Goal: Task Accomplishment & Management: Use online tool/utility

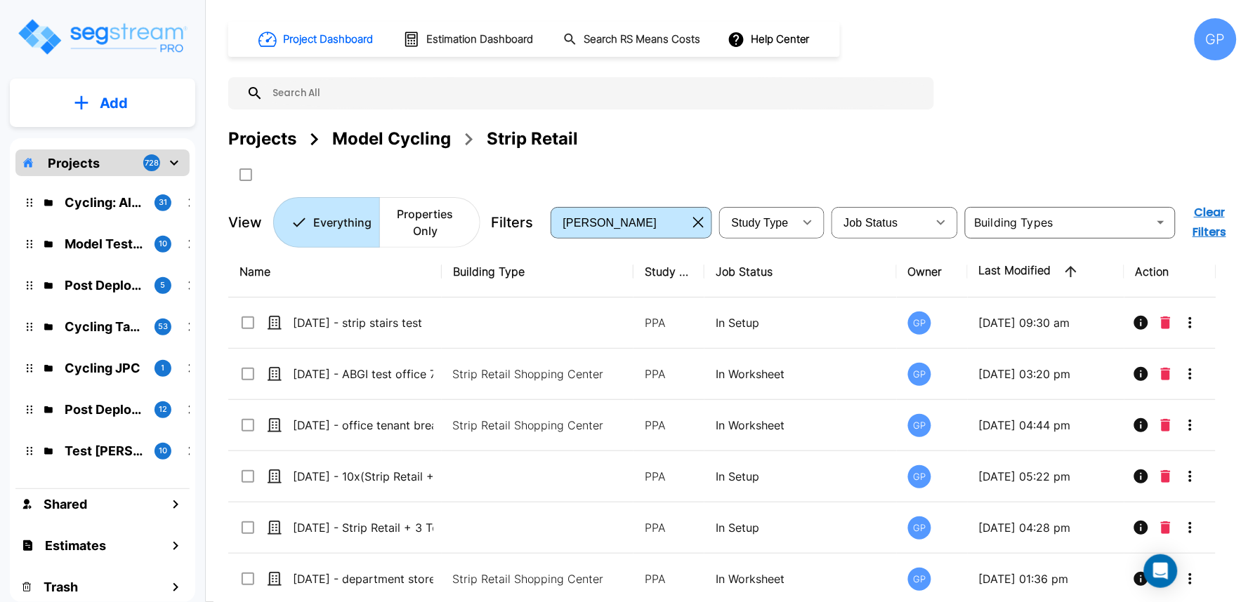
click at [1218, 29] on div "GP" at bounding box center [1215, 39] width 42 height 42
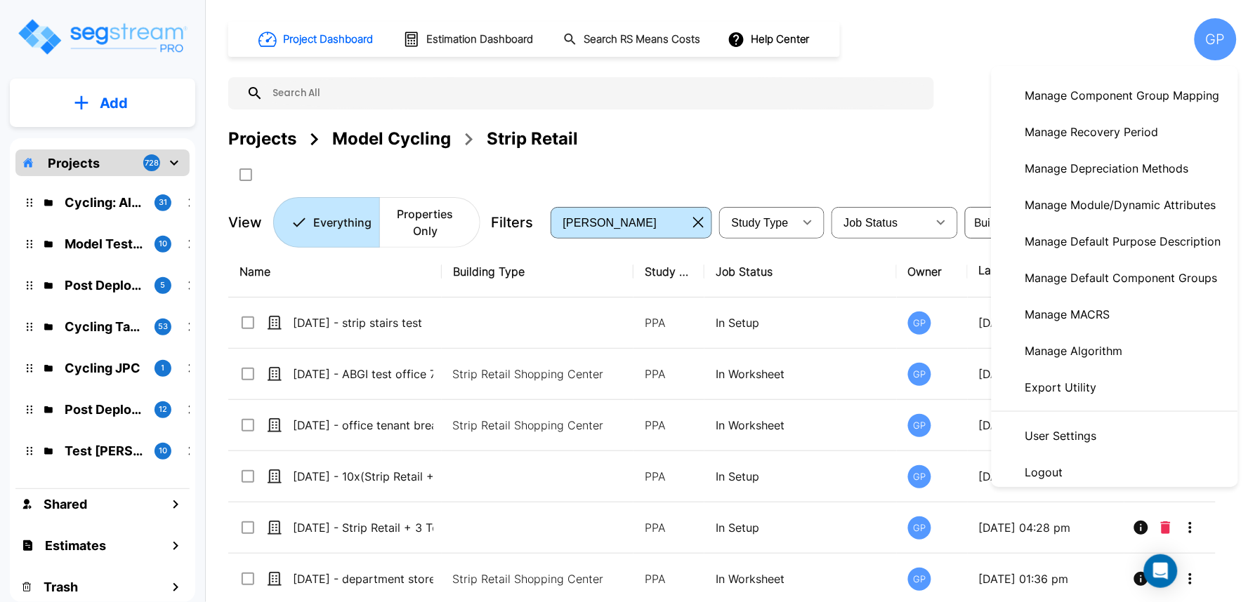
scroll to position [291, 0]
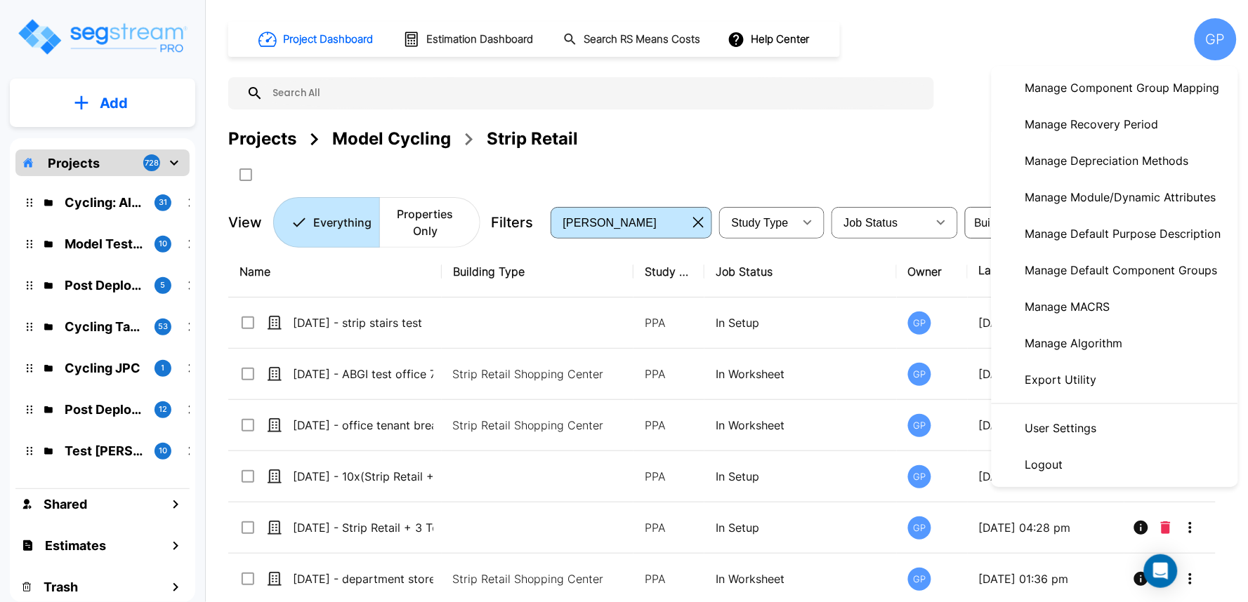
click at [1135, 350] on link "Manage Algorithm" at bounding box center [1115, 343] width 246 height 37
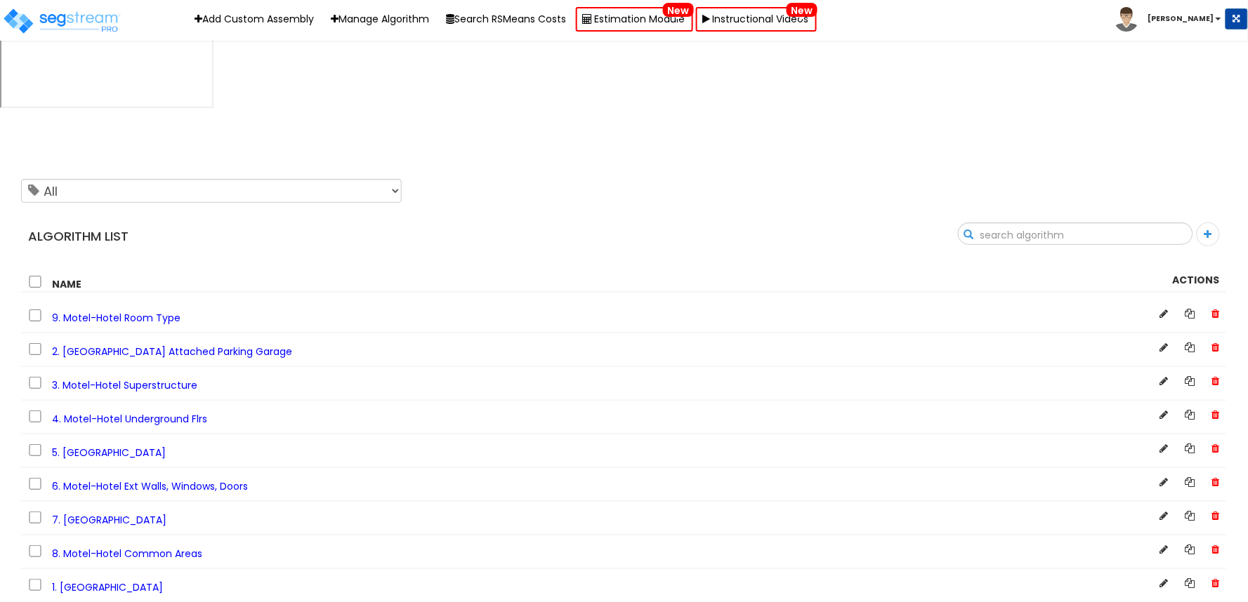
click at [1169, 223] on input "text" at bounding box center [1076, 235] width 234 height 24
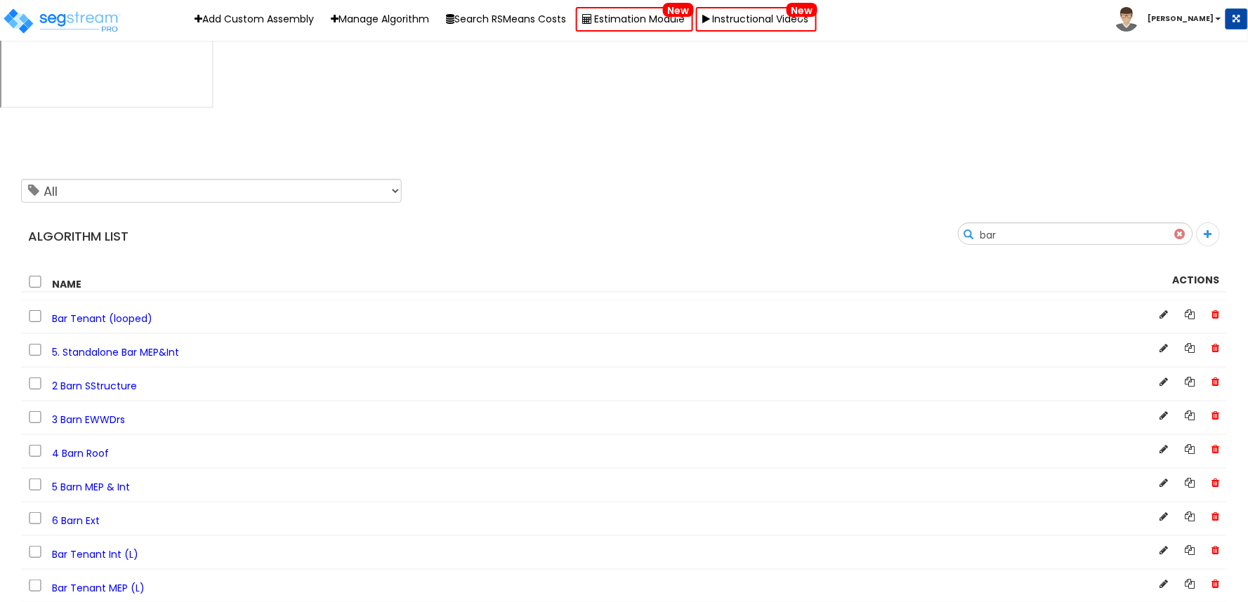
type input "bar"
click at [90, 548] on span "Bar Tenant Int (L)" at bounding box center [95, 555] width 86 height 14
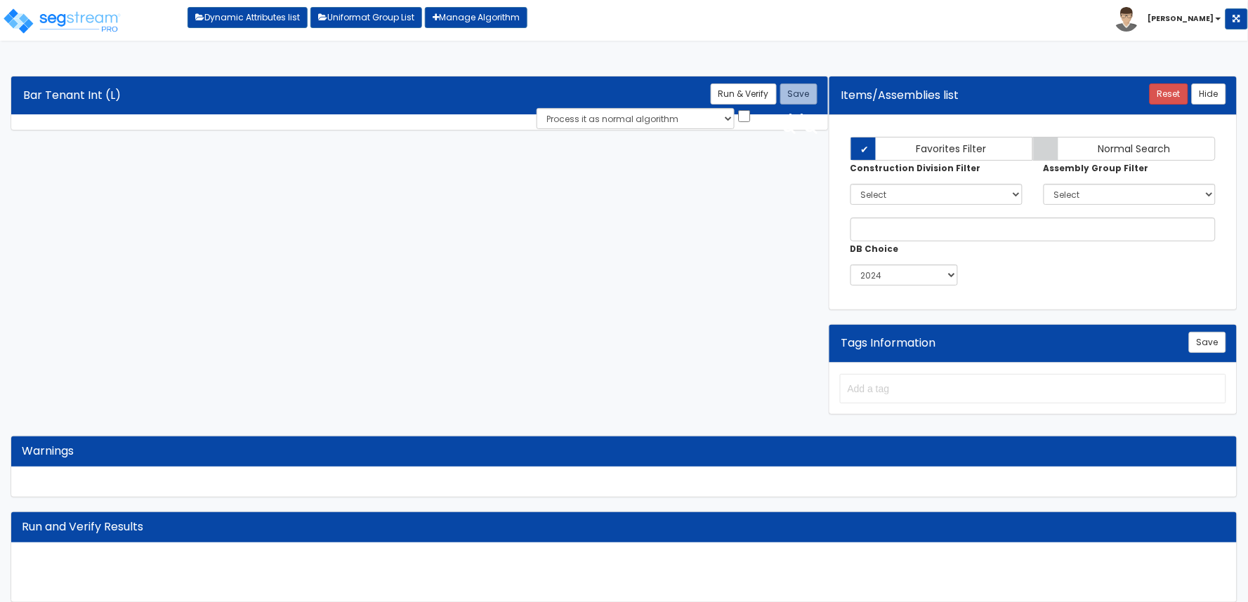
click at [616, 45] on html "Toggle navigation Dynamic Attributes list Uniformat Group List Manage Algorithm…" at bounding box center [624, 364] width 1248 height 729
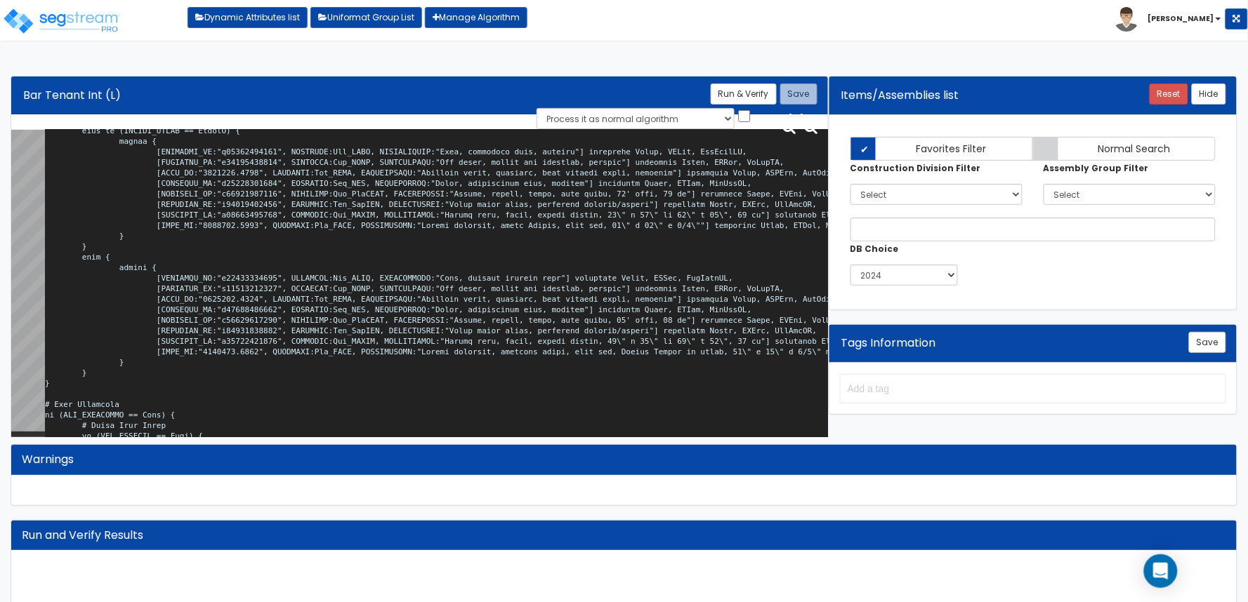
scroll to position [26851, 0]
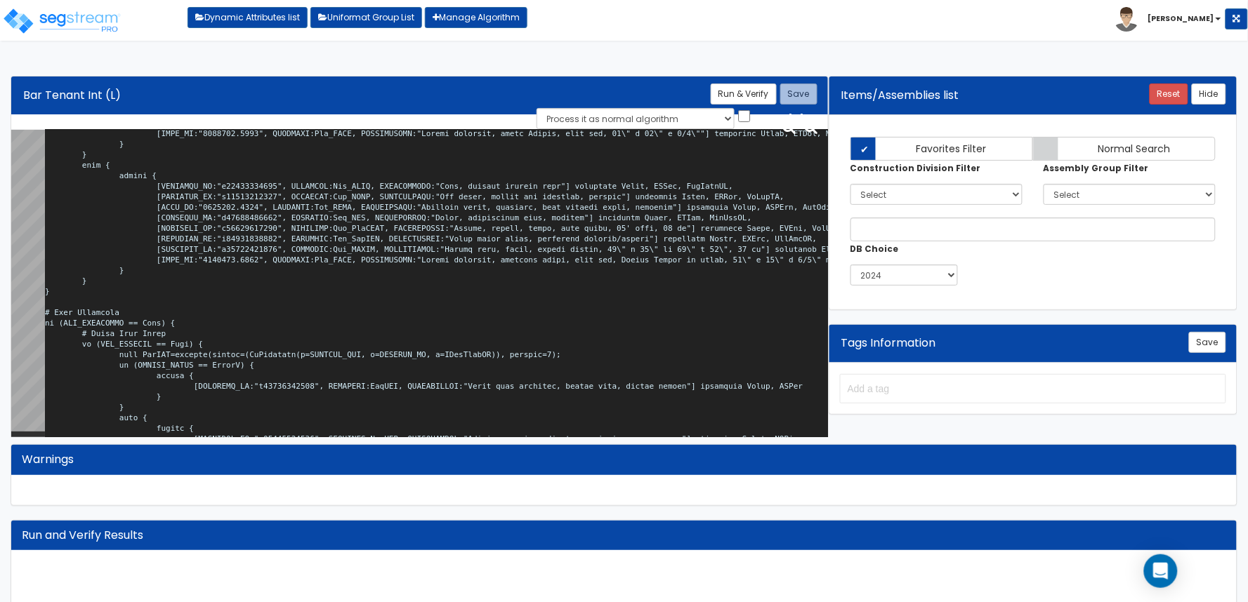
click at [1209, 22] on b "[PERSON_NAME]" at bounding box center [1181, 18] width 66 height 11
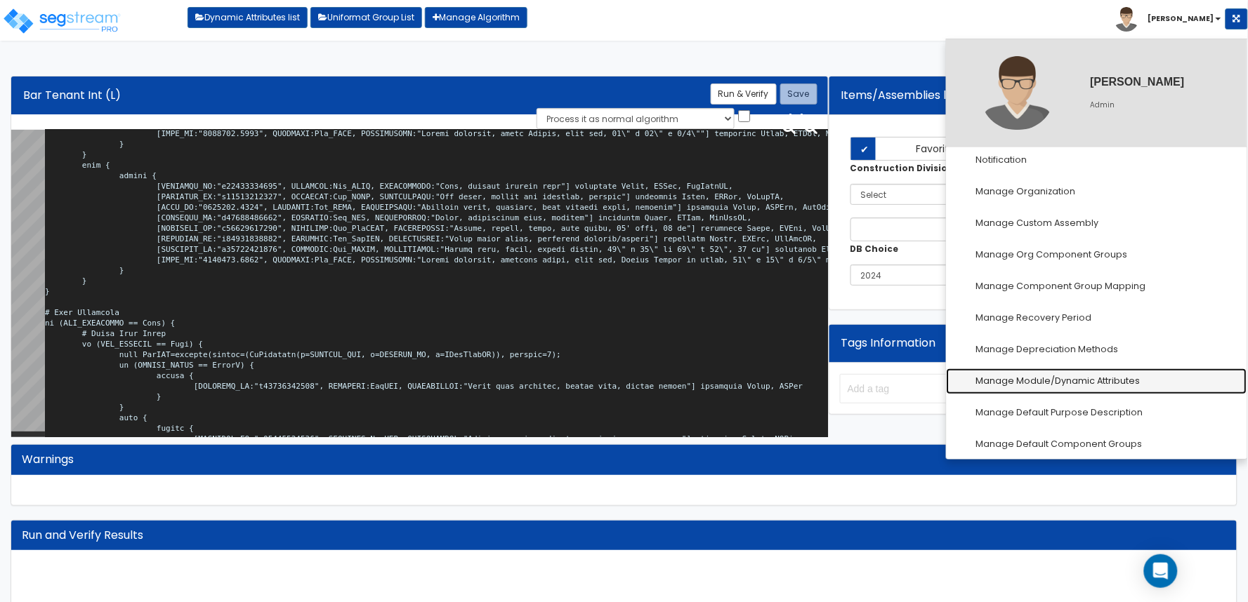
click at [1109, 377] on link "Manage Module/Dynamic Attributes" at bounding box center [1097, 382] width 301 height 26
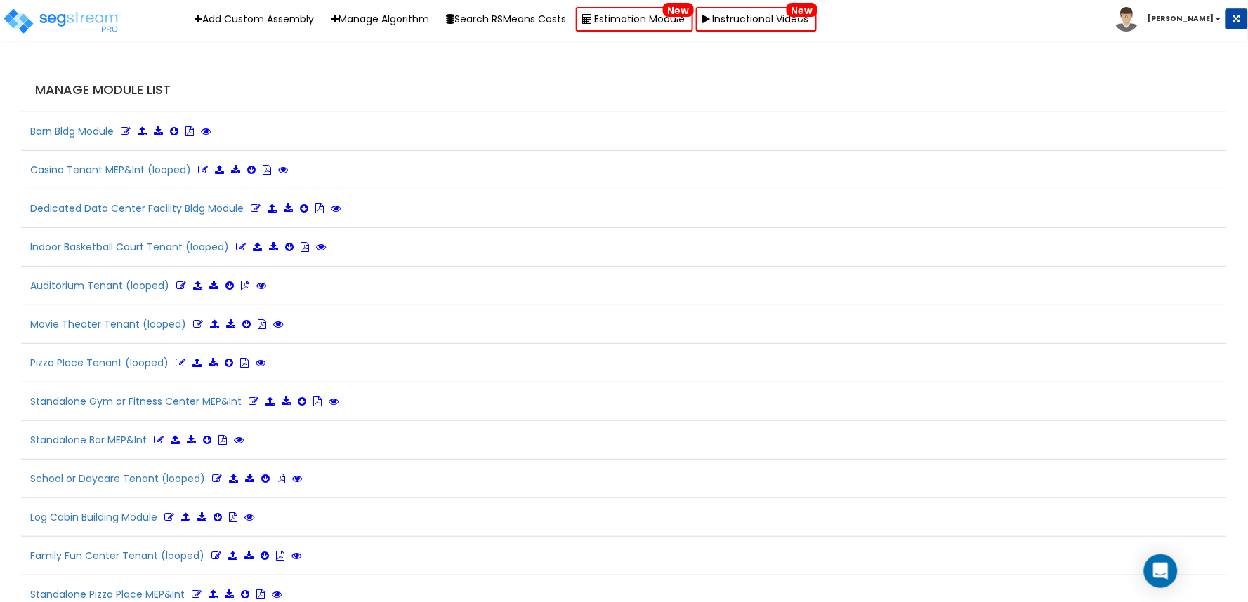
click at [374, 99] on div "Manage Module List" at bounding box center [624, 91] width 1206 height 44
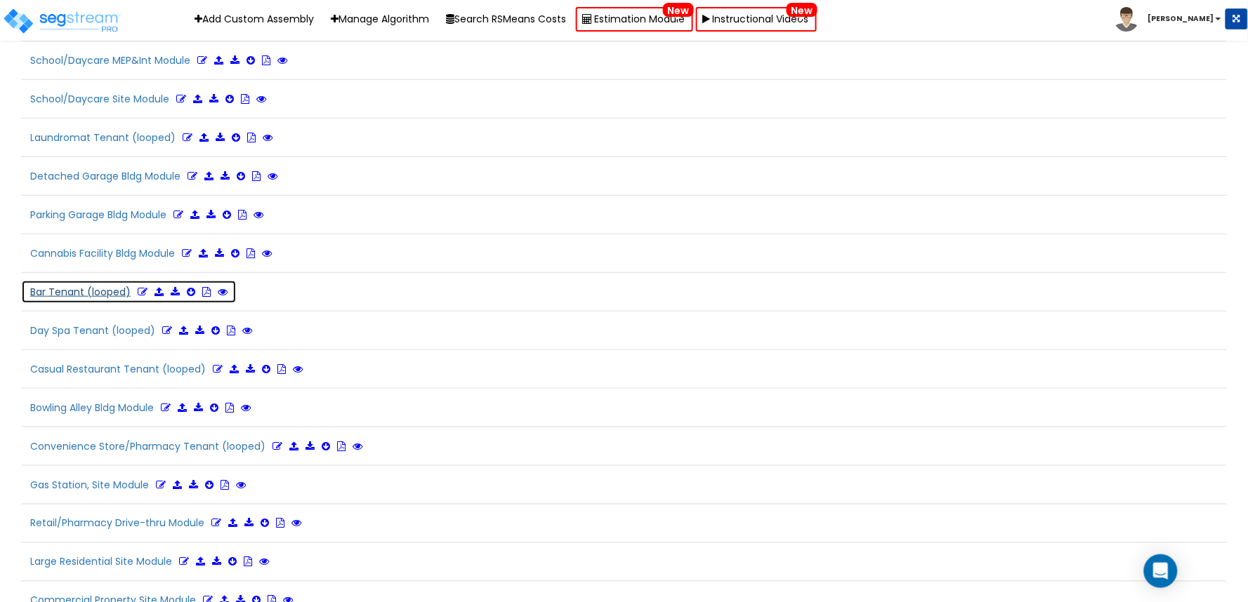
click at [138, 297] on icon at bounding box center [143, 292] width 10 height 10
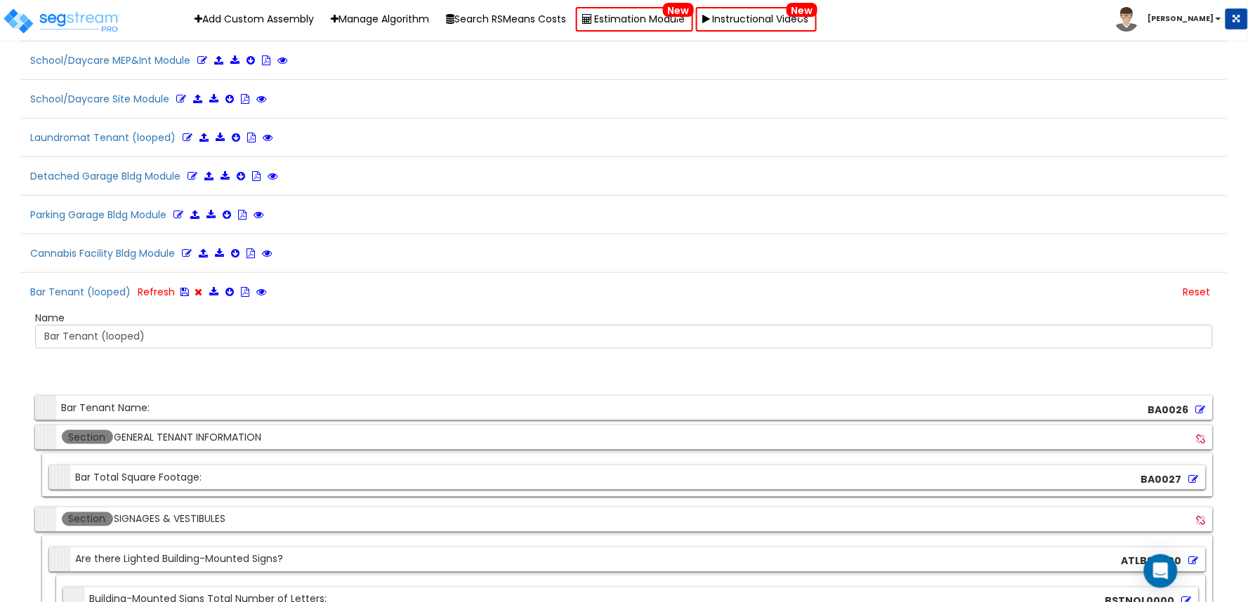
scroll to position [4137, 0]
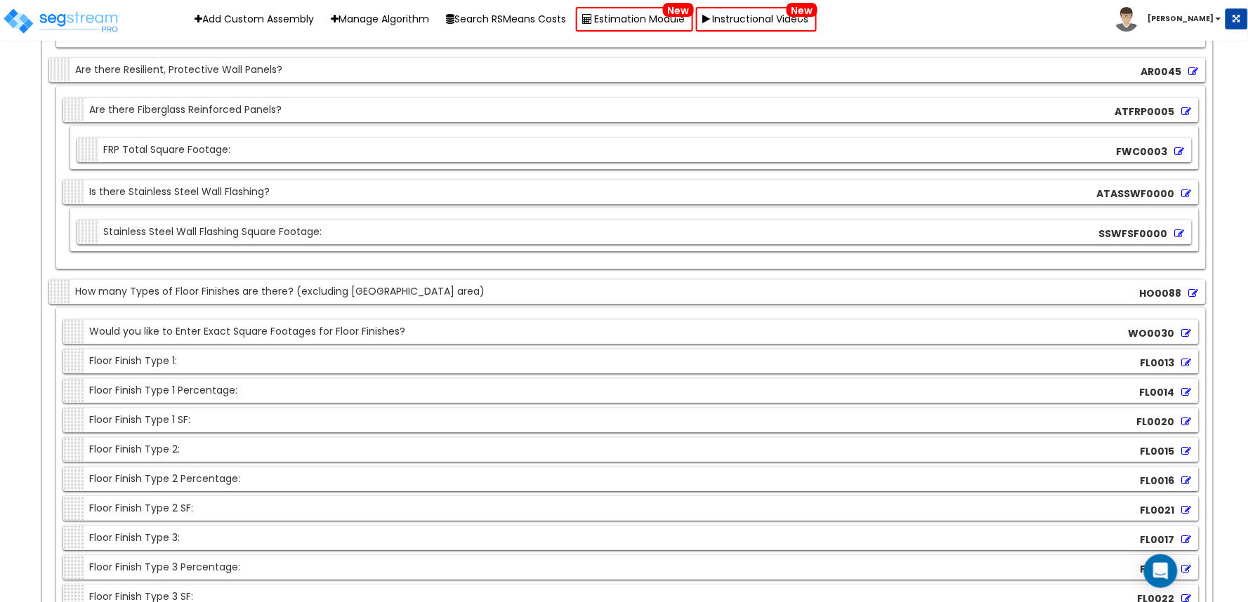
click at [1184, 368] on icon at bounding box center [1187, 363] width 10 height 10
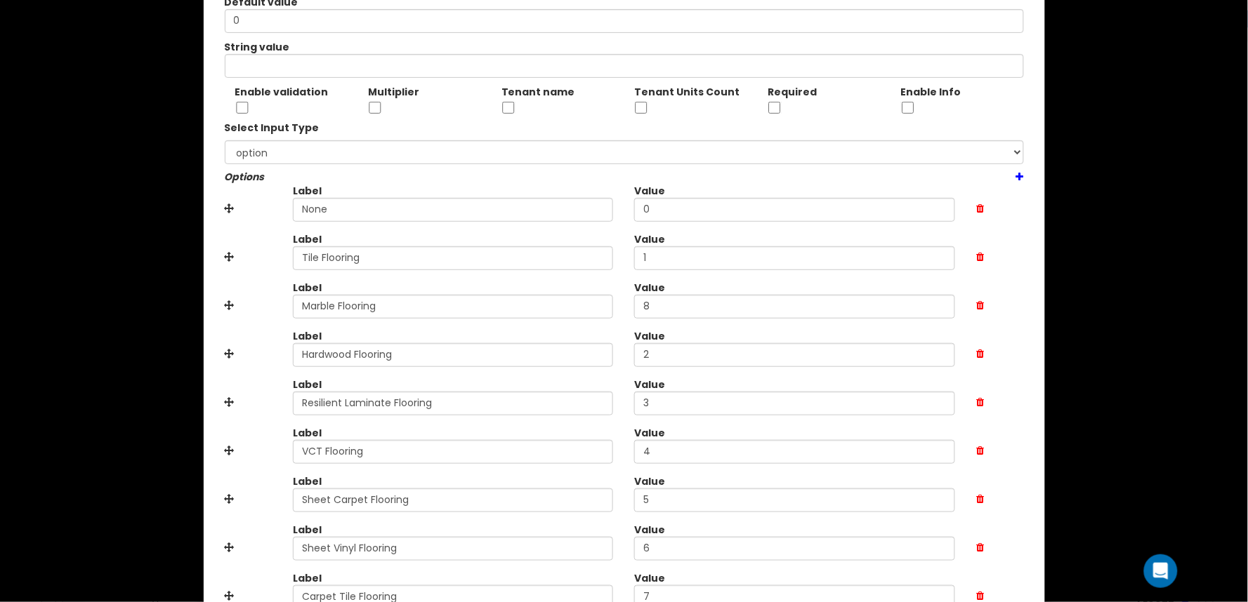
scroll to position [216, 0]
